Goal: Information Seeking & Learning: Learn about a topic

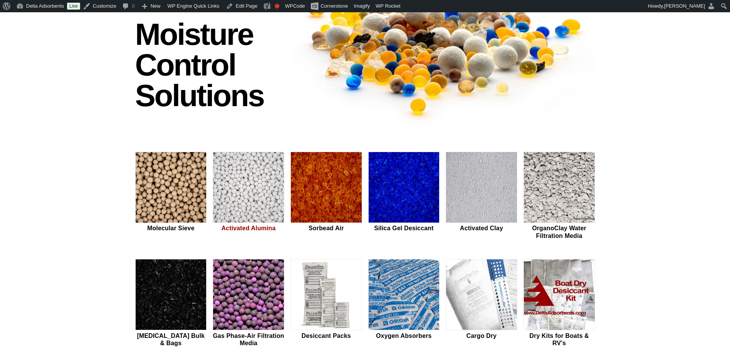
scroll to position [102, 0]
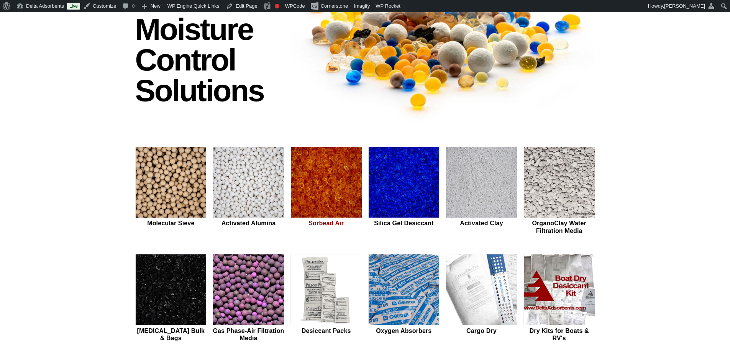
click at [331, 176] on img at bounding box center [326, 182] width 71 height 71
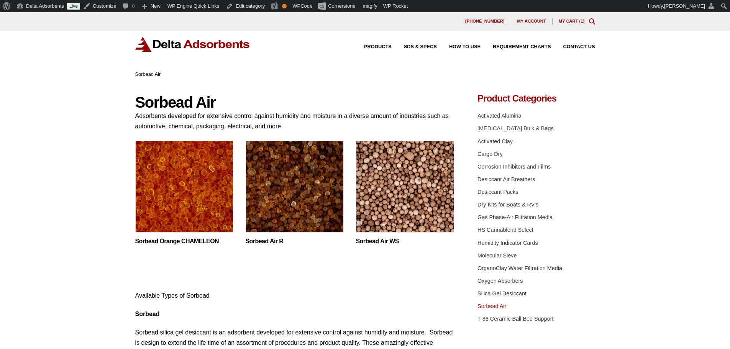
click at [180, 190] on img at bounding box center [184, 189] width 98 height 96
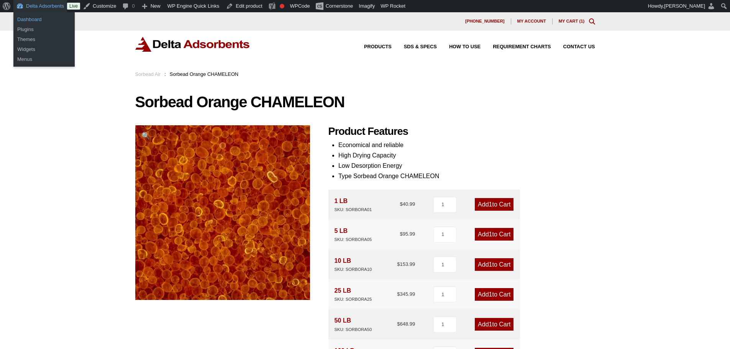
click at [35, 17] on link "Dashboard" at bounding box center [43, 20] width 61 height 10
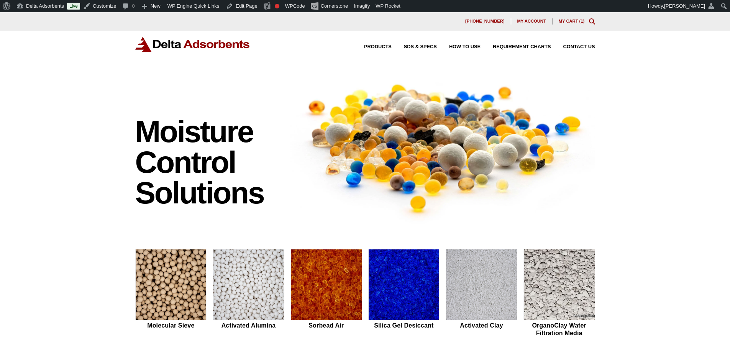
drag, startPoint x: 52, startPoint y: 132, endPoint x: 21, endPoint y: 62, distance: 76.5
click at [52, 132] on div "Moisture Control Solutions Moisture control solutions Molecular Sieve Activated…" at bounding box center [365, 323] width 730 height 507
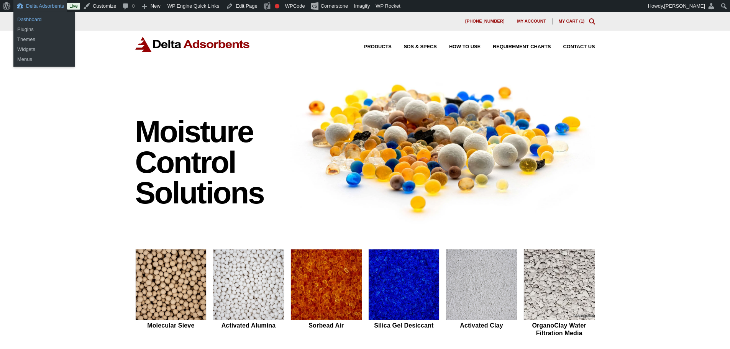
click at [20, 18] on link "Dashboard" at bounding box center [43, 20] width 61 height 10
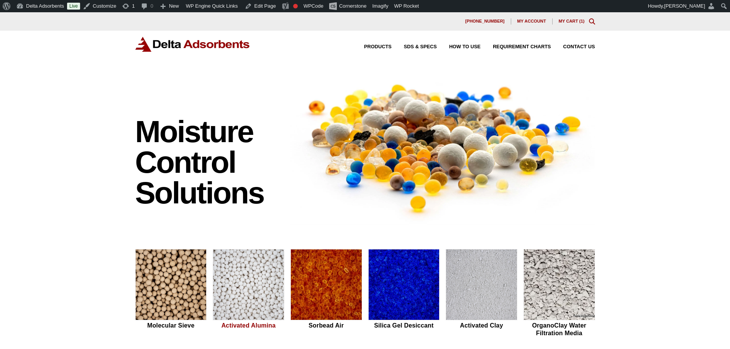
click at [263, 300] on img at bounding box center [248, 285] width 71 height 71
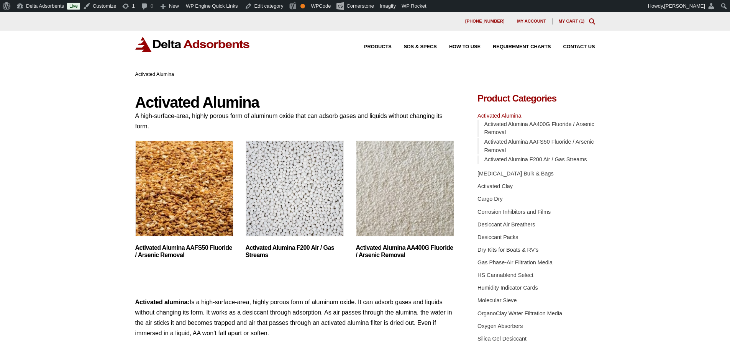
click at [292, 187] on img "Visit product category Activated Alumina F200 Air / Gas Streams" at bounding box center [295, 189] width 98 height 96
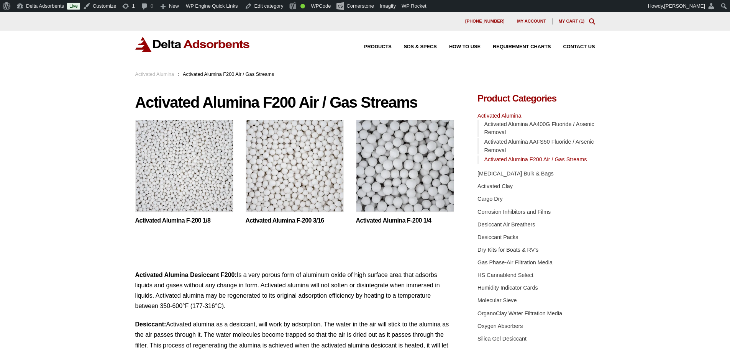
click at [406, 178] on img at bounding box center [405, 168] width 98 height 96
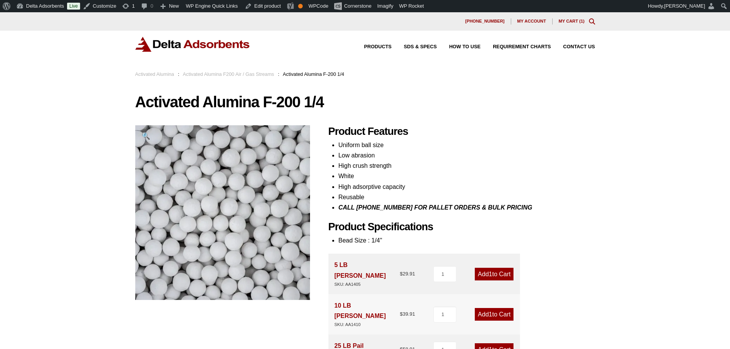
click at [175, 46] on img at bounding box center [192, 44] width 115 height 15
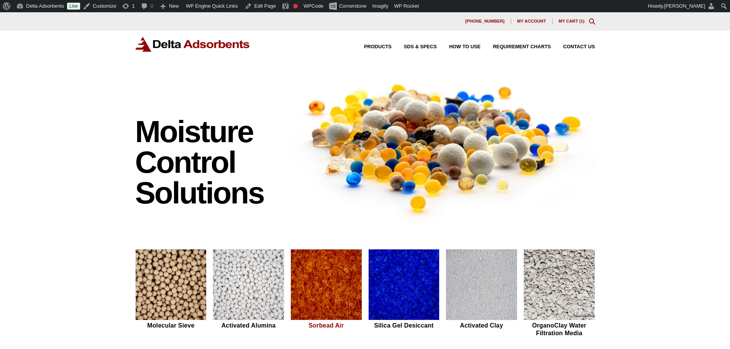
click at [312, 266] on img at bounding box center [326, 285] width 71 height 71
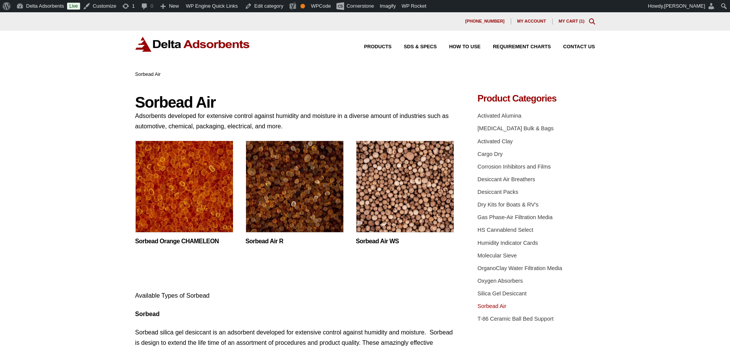
click at [171, 184] on img at bounding box center [184, 189] width 98 height 96
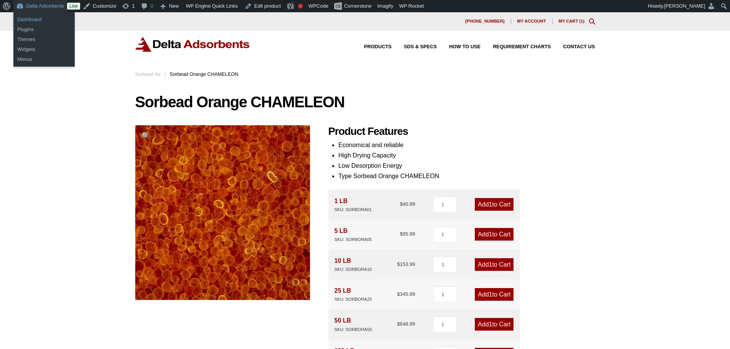
click at [31, 15] on link "Dashboard" at bounding box center [43, 20] width 61 height 10
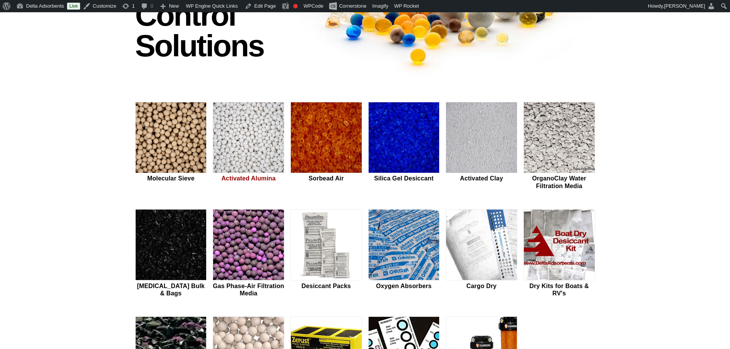
scroll to position [153, 0]
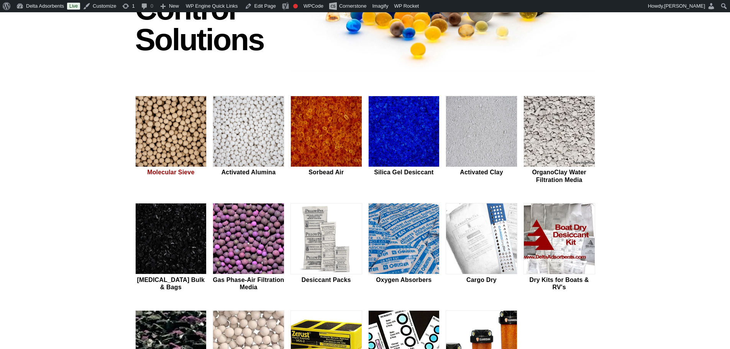
click at [168, 123] on img at bounding box center [171, 131] width 71 height 71
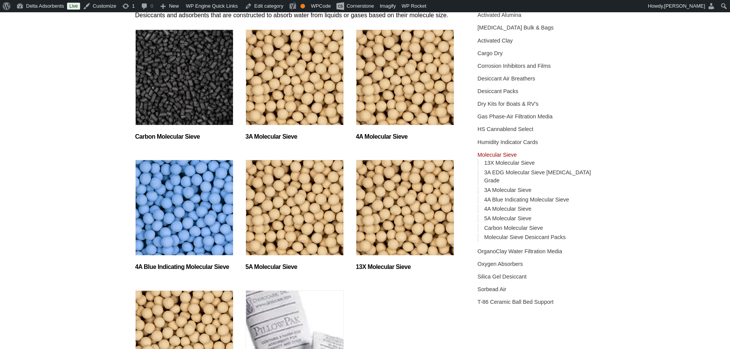
scroll to position [102, 0]
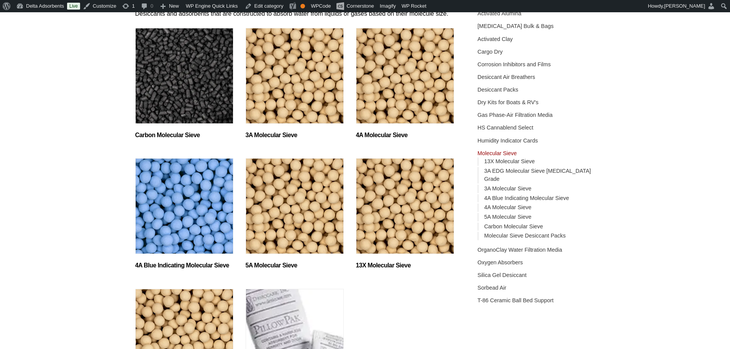
click at [172, 195] on img "Visit product category 4A Blue Indicating Molecular Sieve" at bounding box center [184, 206] width 98 height 96
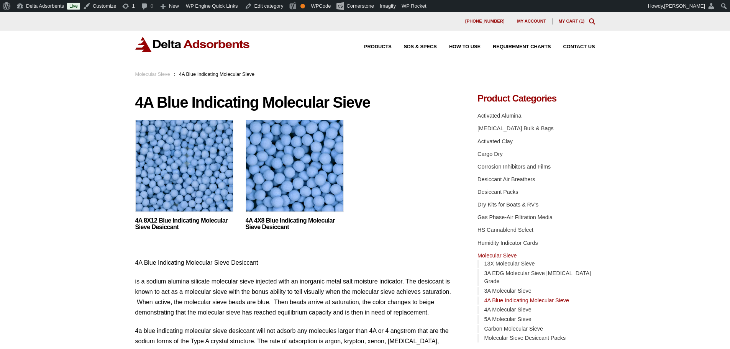
click at [268, 186] on img at bounding box center [295, 168] width 98 height 96
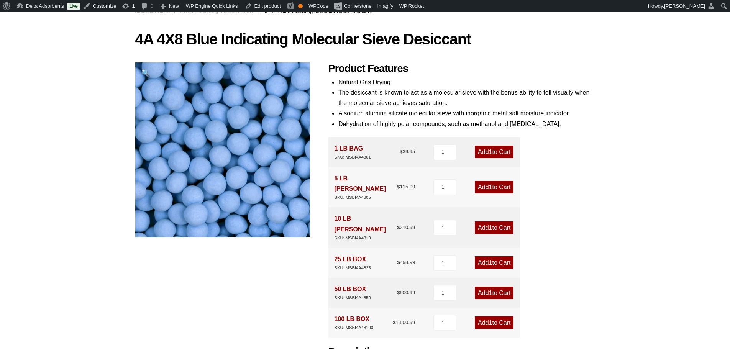
scroll to position [77, 0]
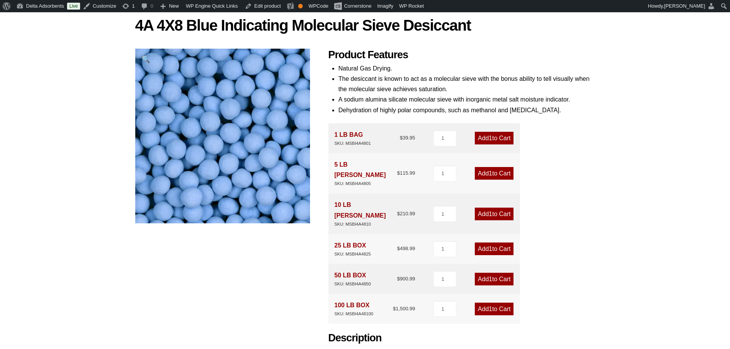
drag, startPoint x: 59, startPoint y: 56, endPoint x: 48, endPoint y: 25, distance: 33.6
click at [59, 56] on div "Our website has detected that you are using an outdated browser that will preve…" at bounding box center [365, 287] width 730 height 702
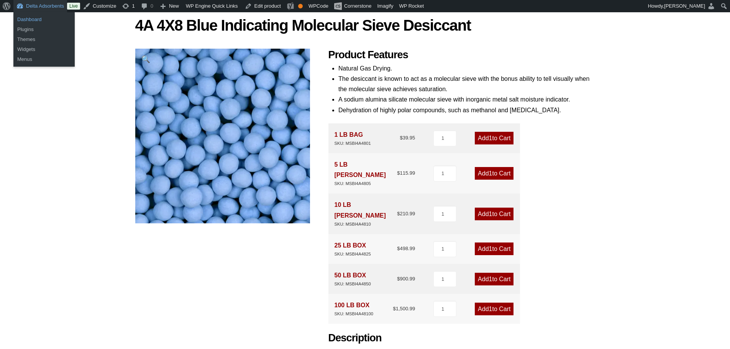
click at [37, 19] on link "Dashboard" at bounding box center [43, 20] width 61 height 10
